Goal: Task Accomplishment & Management: Manage account settings

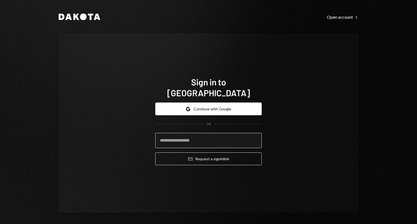
click at [193, 88] on input "email" at bounding box center [208, 140] width 106 height 15
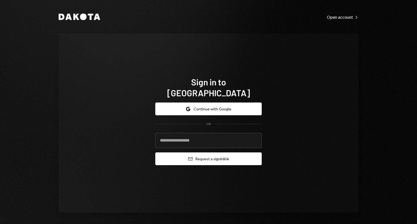
click at [201, 88] on button "Email Request a sign in link" at bounding box center [208, 159] width 106 height 13
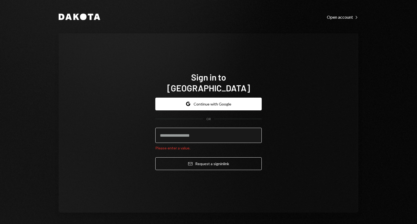
click at [196, 88] on input "email" at bounding box center [208, 135] width 106 height 15
click at [206, 88] on input "email" at bounding box center [208, 135] width 106 height 15
click at [0, 88] on com-1password-button at bounding box center [0, 224] width 0 height 0
click at [206, 88] on input "email" at bounding box center [208, 135] width 106 height 15
type input "**********"
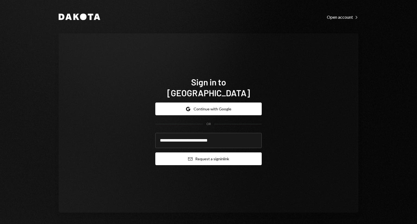
click at [202, 88] on button "Email Request a sign in link" at bounding box center [208, 159] width 106 height 13
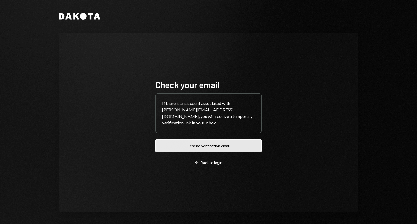
click at [205, 88] on button "Resend verification email" at bounding box center [208, 145] width 106 height 13
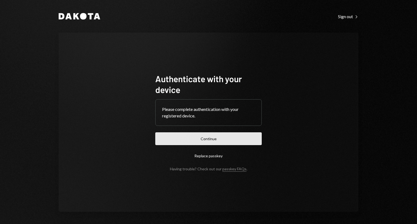
drag, startPoint x: 186, startPoint y: 161, endPoint x: 179, endPoint y: 138, distance: 24.3
click at [179, 138] on form "Authenticate with your device Please complete authentication with your register…" at bounding box center [208, 122] width 106 height 98
click at [179, 138] on button "Continue" at bounding box center [208, 138] width 106 height 13
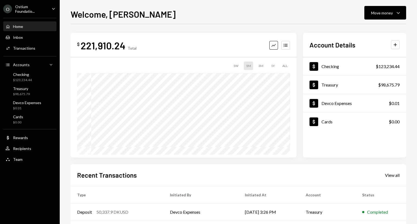
click at [37, 11] on div "Ostium Foundatio..." at bounding box center [31, 8] width 32 height 9
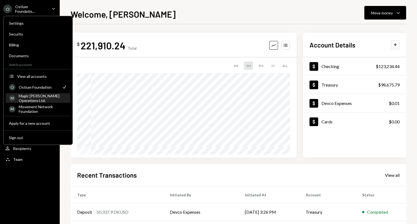
click at [33, 100] on div "Magic Newton Operations Ltd." at bounding box center [43, 98] width 48 height 9
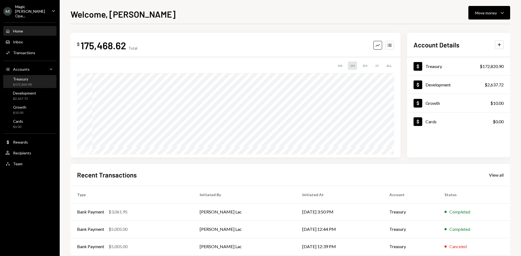
click at [22, 77] on div "Treasury $172,820.90" at bounding box center [22, 82] width 19 height 10
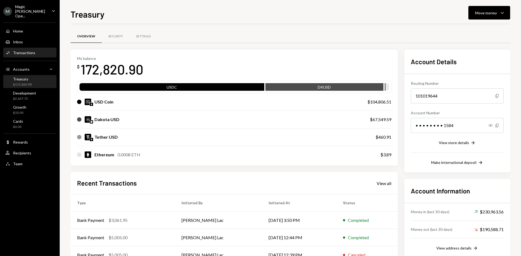
click at [25, 50] on div "Activities Transactions" at bounding box center [20, 52] width 30 height 5
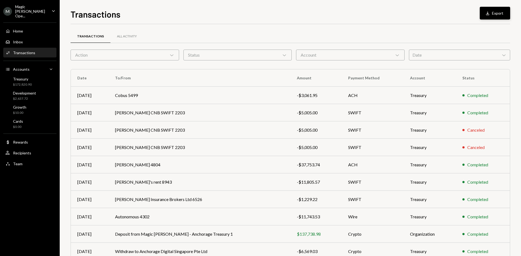
click at [417, 11] on button "Download Export" at bounding box center [495, 13] width 30 height 13
click at [41, 151] on div "User Recipients" at bounding box center [29, 153] width 49 height 5
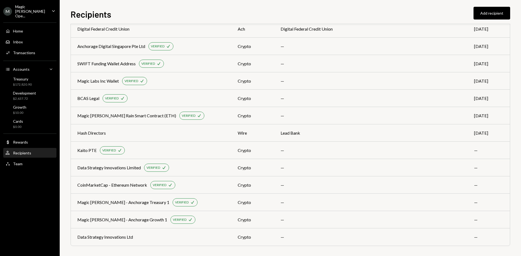
scroll to position [291, 0]
click at [116, 224] on div "Data Strategy Innovations Ltd" at bounding box center [105, 236] width 56 height 7
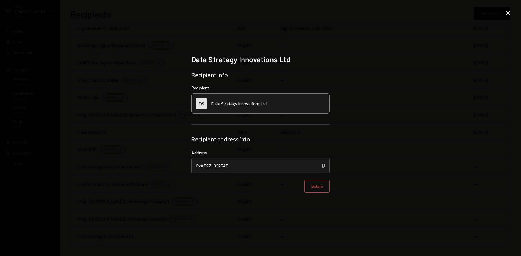
click at [323, 166] on icon "Copy" at bounding box center [323, 166] width 4 height 4
click at [417, 12] on icon "Close" at bounding box center [508, 13] width 7 height 7
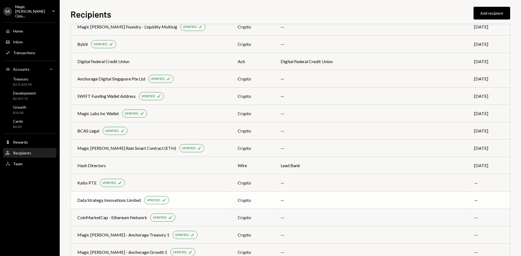
scroll to position [250, 0]
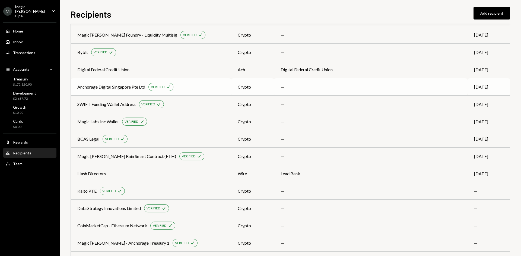
click at [216, 88] on div "Anchorage Digital Singapore Pte Ltd VERIFIED Check" at bounding box center [150, 87] width 147 height 8
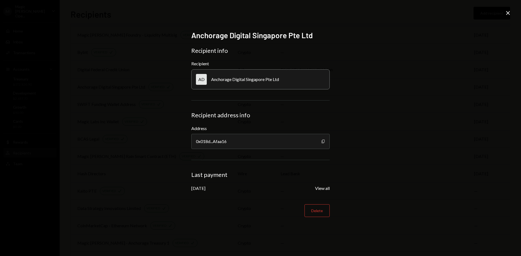
click at [323, 144] on icon "Copy" at bounding box center [323, 141] width 4 height 4
